Goal: Task Accomplishment & Management: Manage account settings

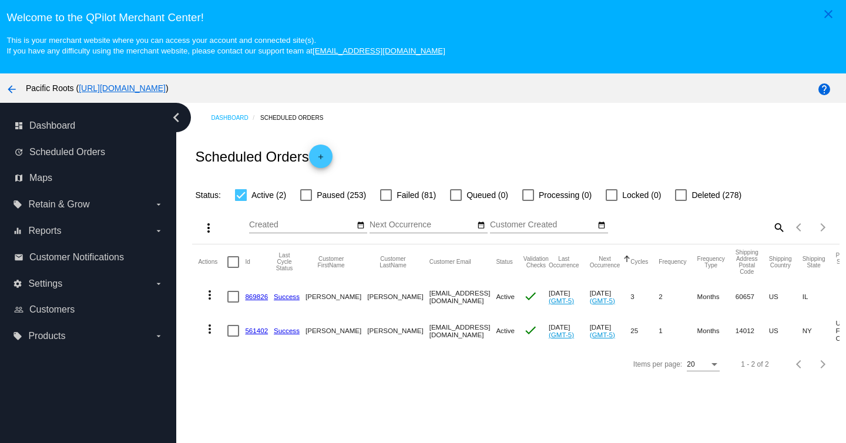
click at [256, 298] on link "869826" at bounding box center [256, 297] width 23 height 8
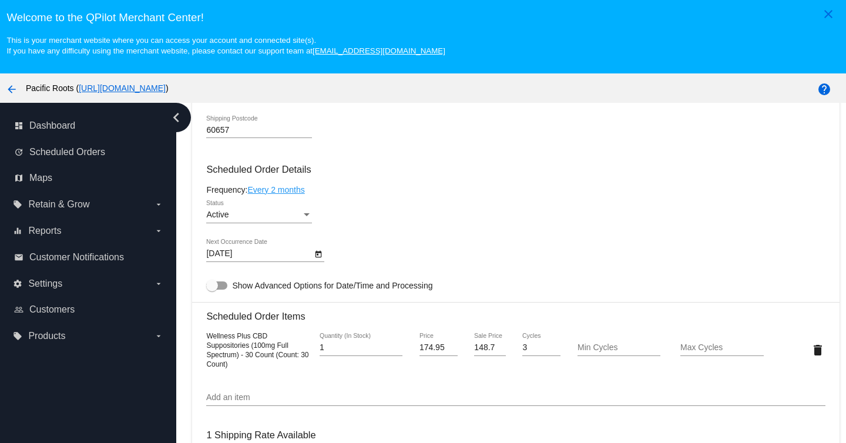
scroll to position [657, 0]
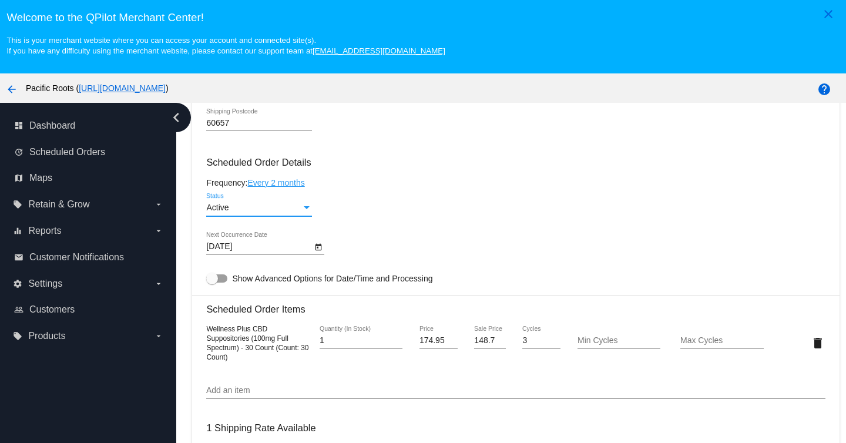
click at [301, 213] on div "Active" at bounding box center [253, 207] width 95 height 9
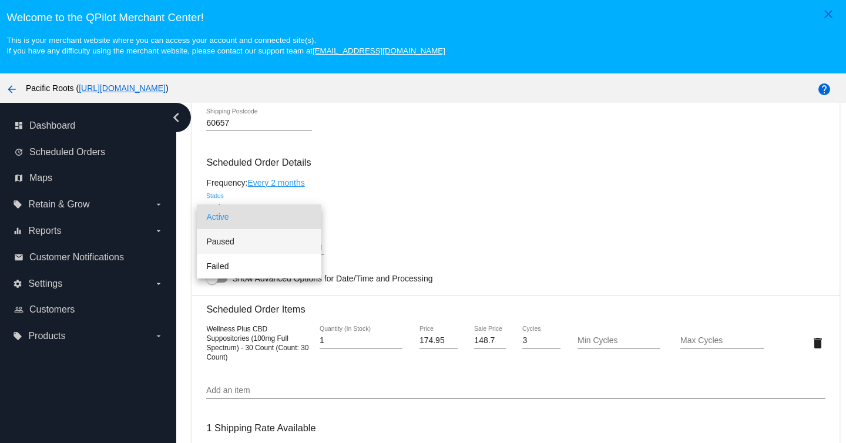
click at [265, 243] on span "Paused" at bounding box center [259, 241] width 106 height 25
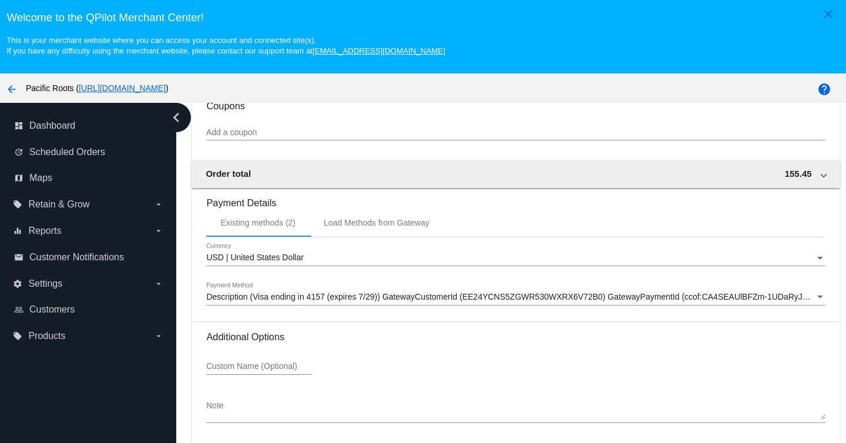
scroll to position [75, 0]
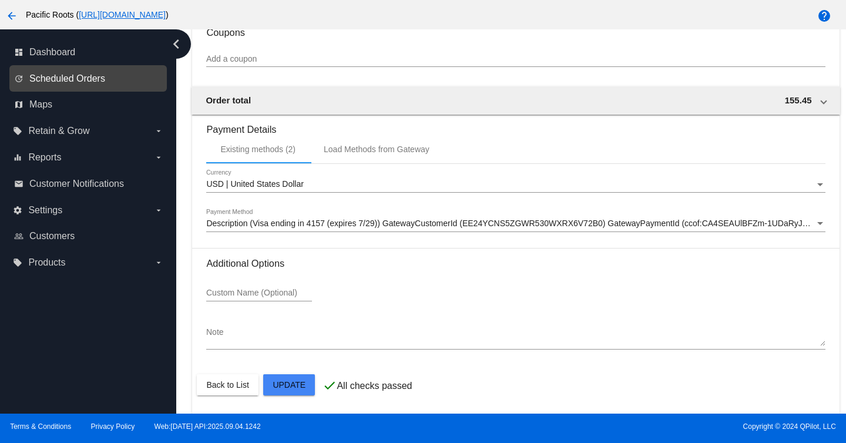
click at [91, 80] on span "Scheduled Orders" at bounding box center [67, 78] width 76 height 11
